Goal: Transaction & Acquisition: Book appointment/travel/reservation

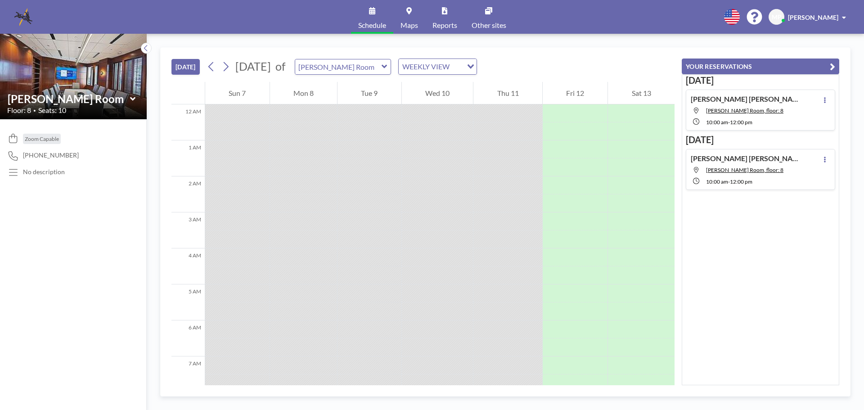
scroll to position [432, 0]
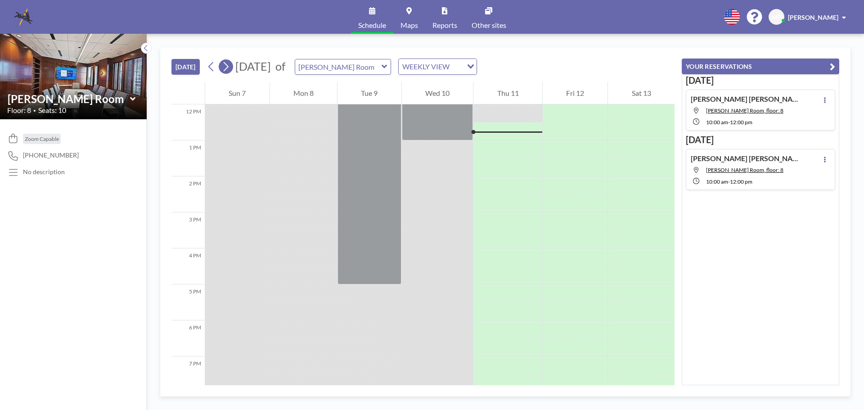
click at [229, 69] on icon at bounding box center [225, 66] width 9 height 13
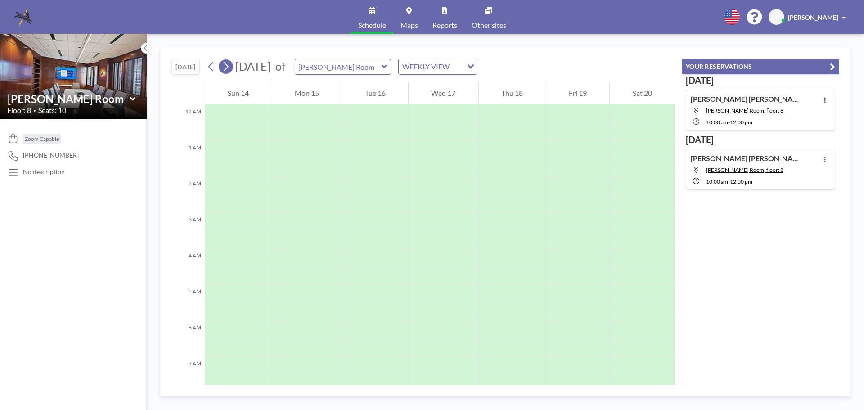
scroll to position [270, 0]
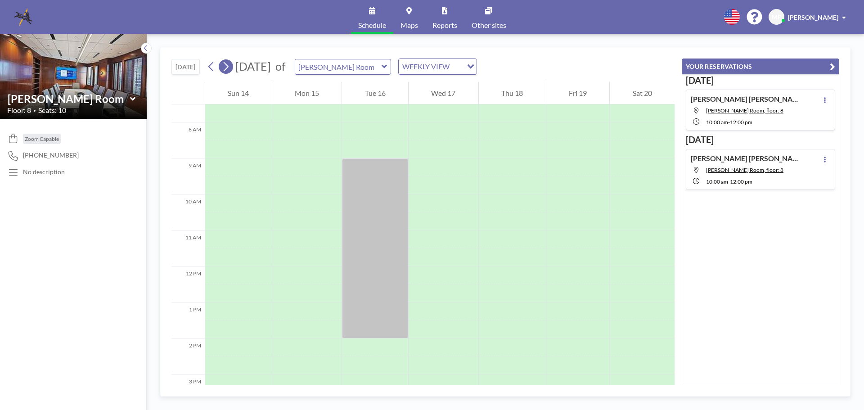
click at [229, 69] on icon at bounding box center [225, 66] width 9 height 13
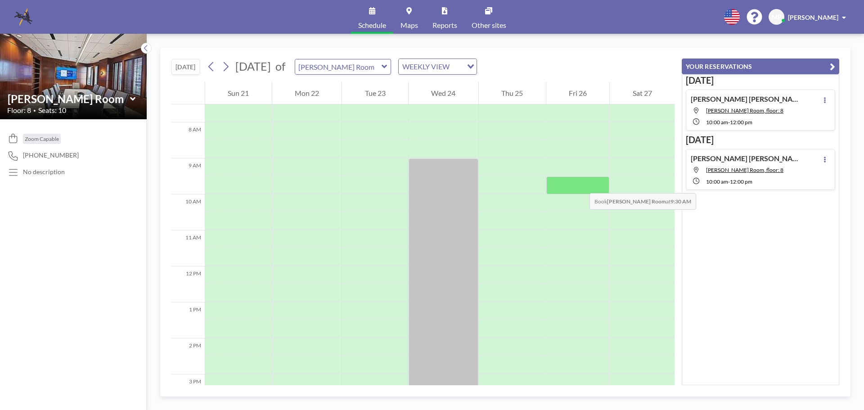
click at [580, 184] on div at bounding box center [577, 185] width 63 height 18
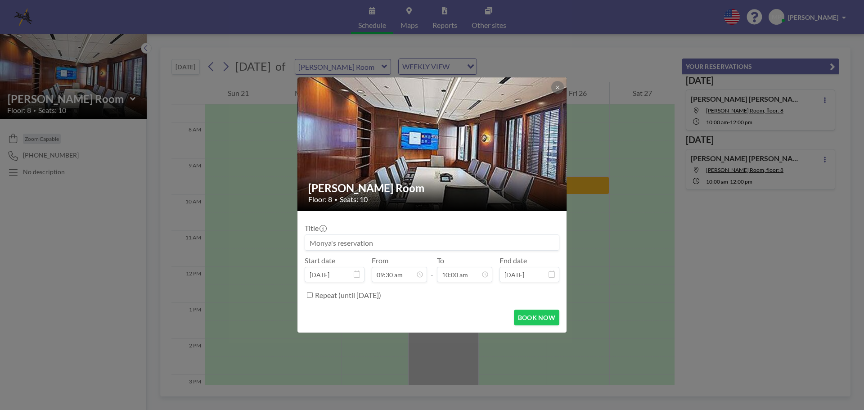
click at [580, 184] on div "[PERSON_NAME] Room Floor: 8 • Seats: 10 Title Start date [DATE] From 09:30 am -…" at bounding box center [432, 205] width 864 height 410
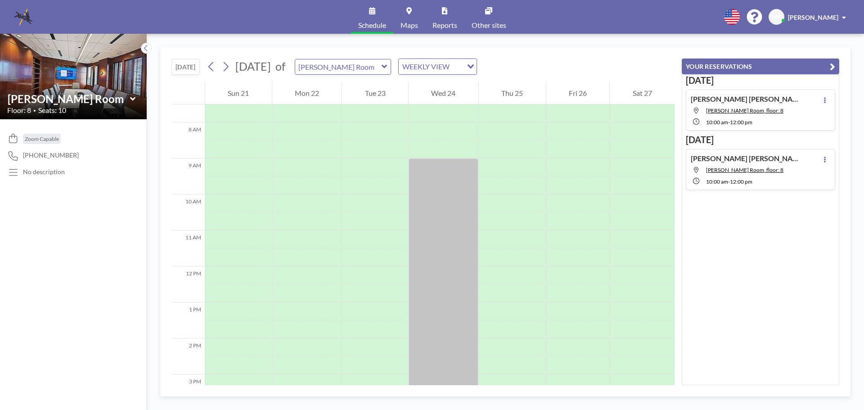
click at [580, 184] on div at bounding box center [577, 185] width 63 height 18
click at [580, 187] on div at bounding box center [577, 185] width 63 height 18
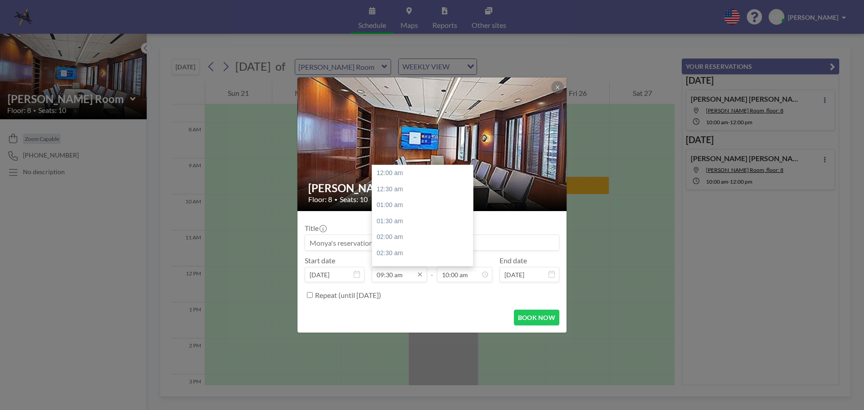
scroll to position [304, 0]
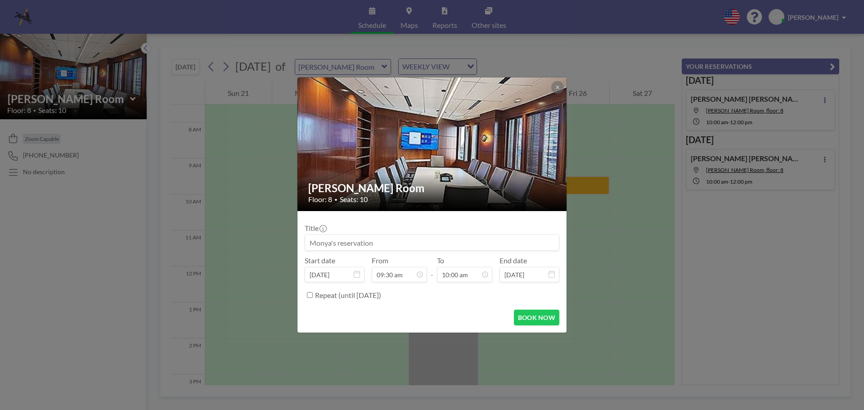
click at [311, 242] on input at bounding box center [432, 242] width 254 height 15
type input "[PERSON_NAME] v. NPC Pl NOVD OF [PERSON_NAME] WTC/MLW"
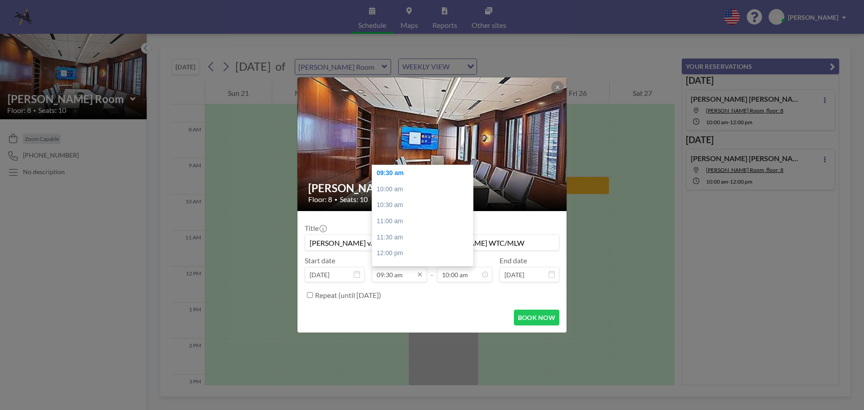
click at [404, 273] on input "09:30 am" at bounding box center [399, 274] width 55 height 15
click at [389, 188] on div "10:00 am" at bounding box center [424, 189] width 105 height 16
type input "10:00 am"
click at [472, 279] on input "10:30 am" at bounding box center [464, 274] width 55 height 15
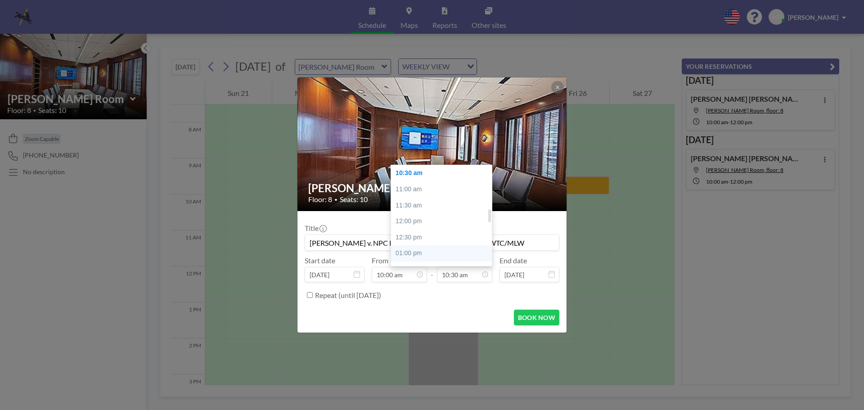
click at [415, 253] on div "01:00 pm" at bounding box center [443, 253] width 105 height 16
type input "01:00 pm"
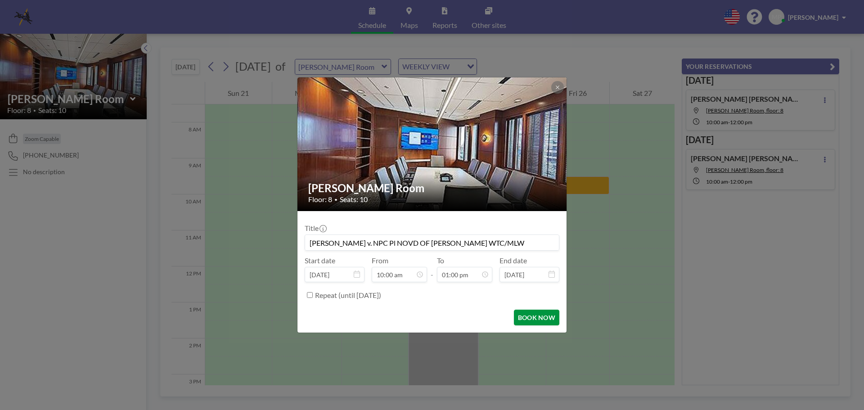
click at [535, 316] on button "BOOK NOW" at bounding box center [536, 318] width 45 height 16
